Goal: Task Accomplishment & Management: Manage account settings

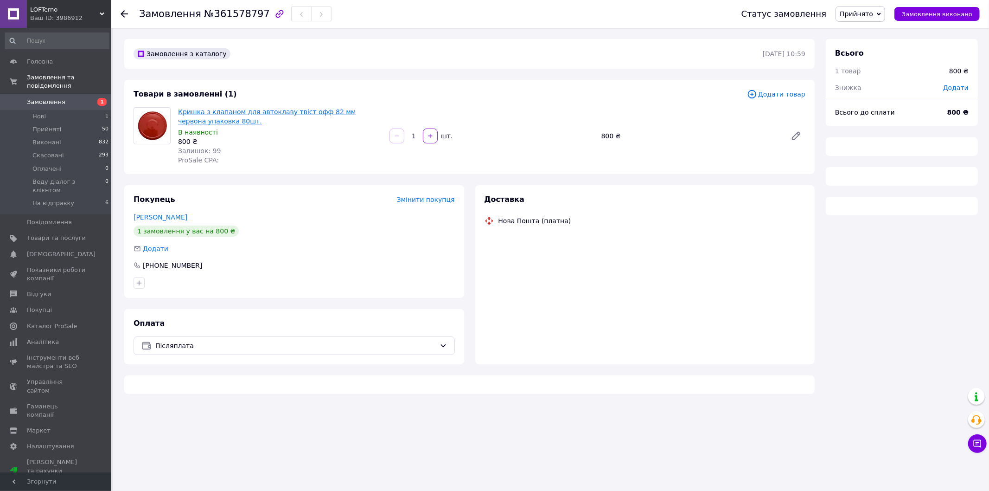
click at [220, 108] on link "Кришка з клапаном для автоклаву твіст офф 82 мм червона упаковка 80шт." at bounding box center [267, 116] width 178 height 17
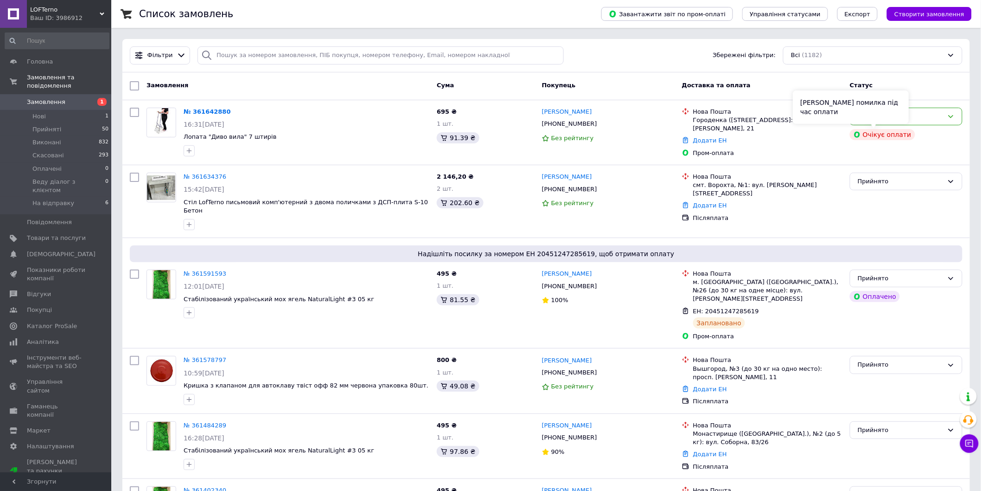
click at [888, 119] on div "[PERSON_NAME] помилка під час оплати" at bounding box center [851, 106] width 116 height 33
click at [921, 116] on div "Нове" at bounding box center [901, 117] width 86 height 10
click at [901, 134] on li "Прийнято" at bounding box center [907, 135] width 112 height 17
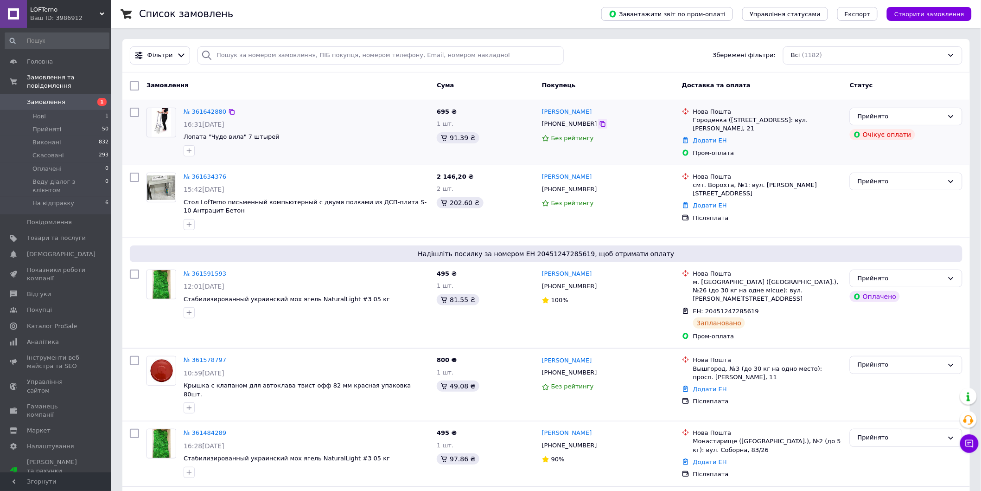
click at [600, 125] on icon at bounding box center [603, 124] width 6 height 6
click at [293, 67] on div "Фільтри Збережені фільтри: Всі (1182)" at bounding box center [546, 55] width 848 height 33
click at [313, 226] on div at bounding box center [306, 224] width 249 height 15
click at [599, 191] on icon at bounding box center [602, 188] width 7 height 7
click at [315, 151] on div at bounding box center [306, 150] width 249 height 15
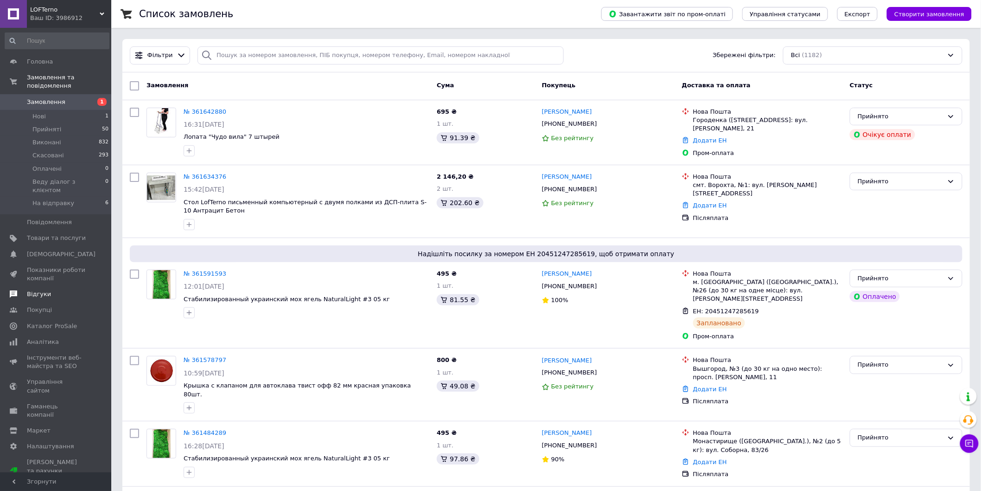
click at [38, 290] on span "Відгуки" at bounding box center [39, 294] width 24 height 8
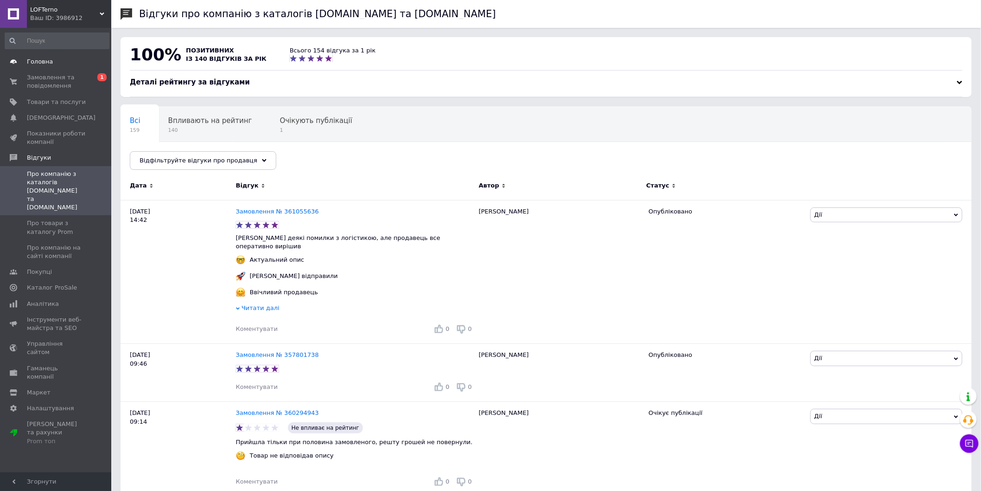
click at [61, 69] on link "Головна" at bounding box center [57, 62] width 114 height 16
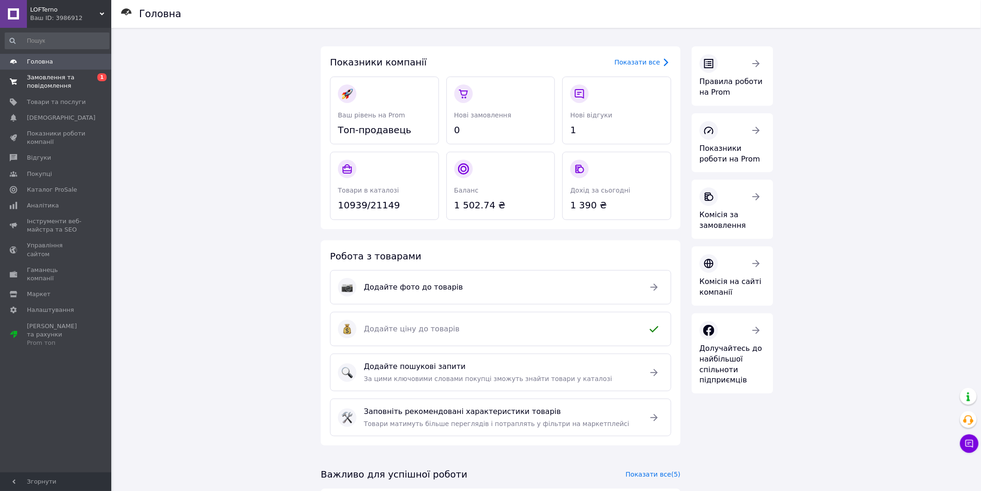
click at [60, 82] on span "Замовлення та повідомлення" at bounding box center [56, 81] width 59 height 17
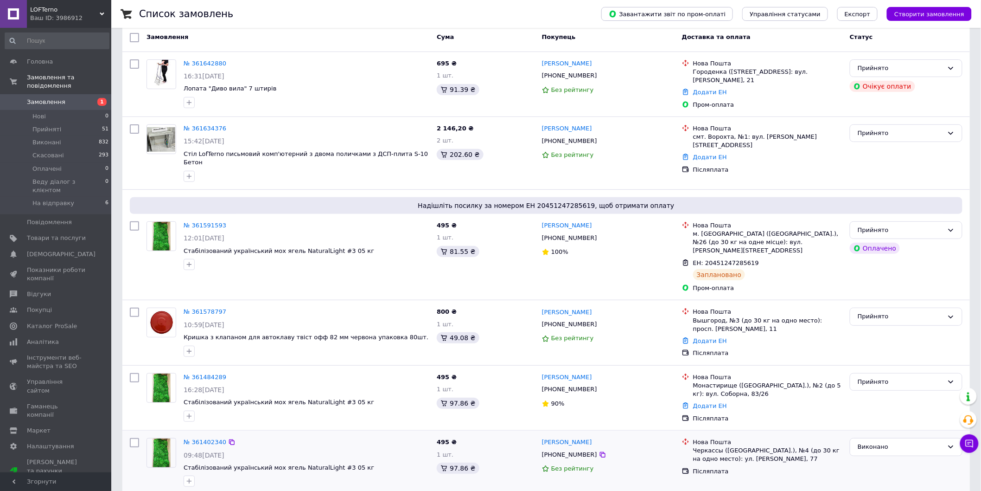
scroll to position [51, 0]
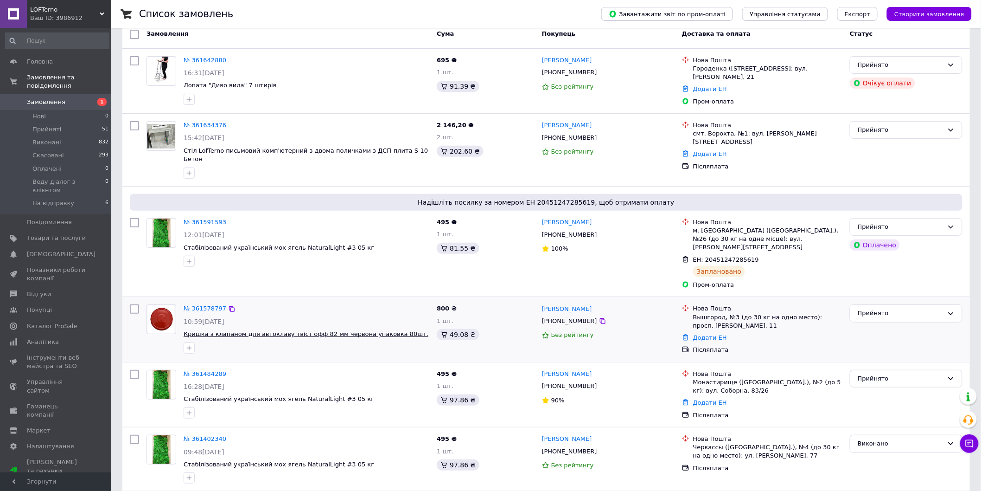
click at [255, 330] on span "Кришка з клапаном для автоклаву твіст офф 82 мм червона упаковка 80шт." at bounding box center [306, 333] width 245 height 7
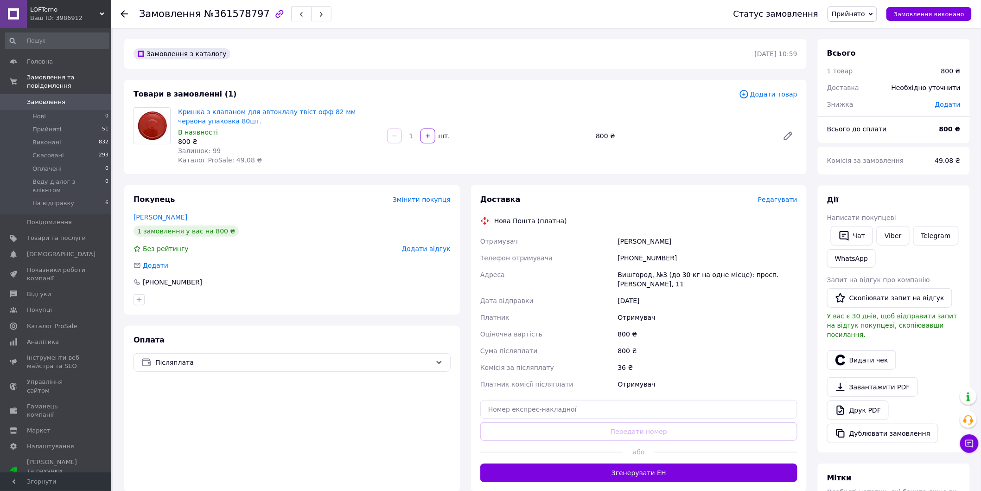
click at [70, 98] on span "Замовлення" at bounding box center [56, 102] width 59 height 8
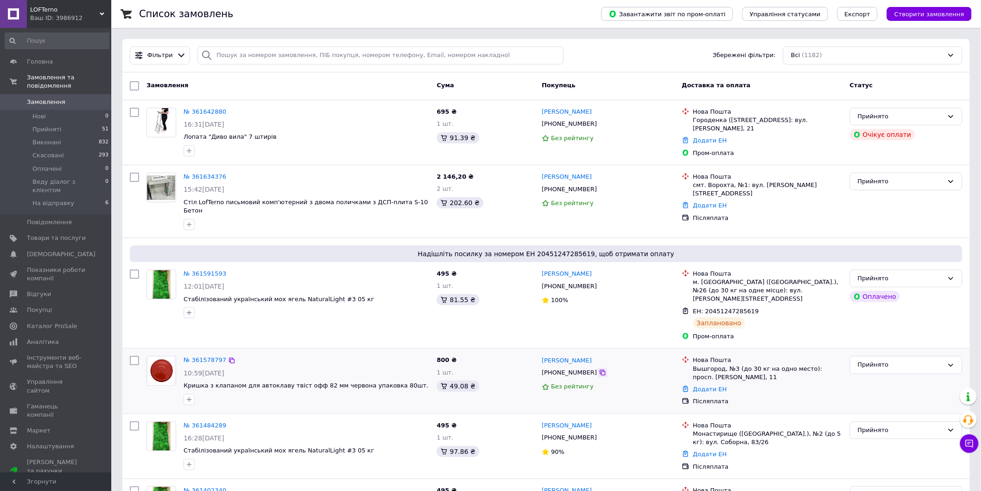
click at [599, 369] on icon at bounding box center [602, 372] width 7 height 7
drag, startPoint x: 599, startPoint y: 341, endPoint x: 542, endPoint y: 340, distance: 57.5
click at [542, 355] on div "[PERSON_NAME]" at bounding box center [608, 360] width 134 height 11
copy link "[PERSON_NAME]"
click at [712, 365] on div "Вышгород, №3 (до 30 кг на одно место): просп. [PERSON_NAME], 11" at bounding box center [767, 373] width 149 height 17
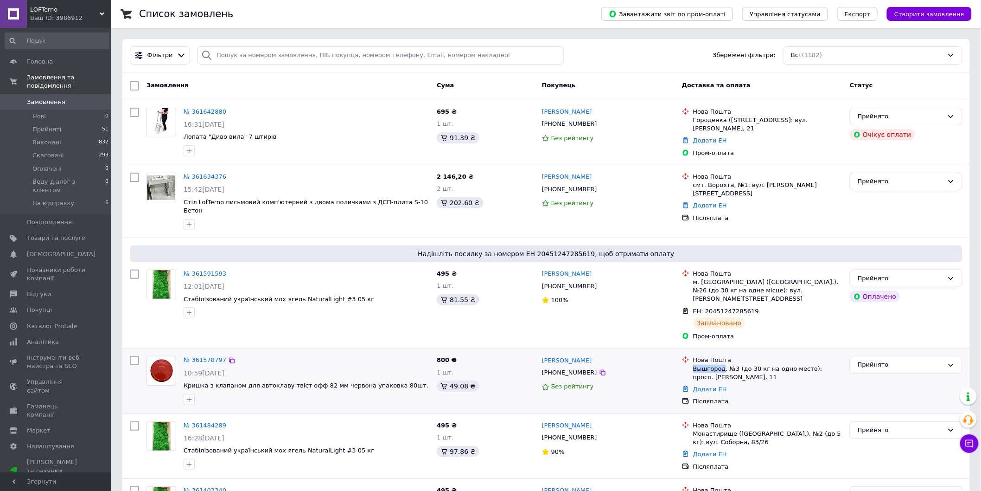
click at [712, 365] on div "Вышгород, №3 (до 30 кг на одно место): просп. [PERSON_NAME], 11" at bounding box center [767, 373] width 149 height 17
copy div "Вышгород"
